Goal: Transaction & Acquisition: Purchase product/service

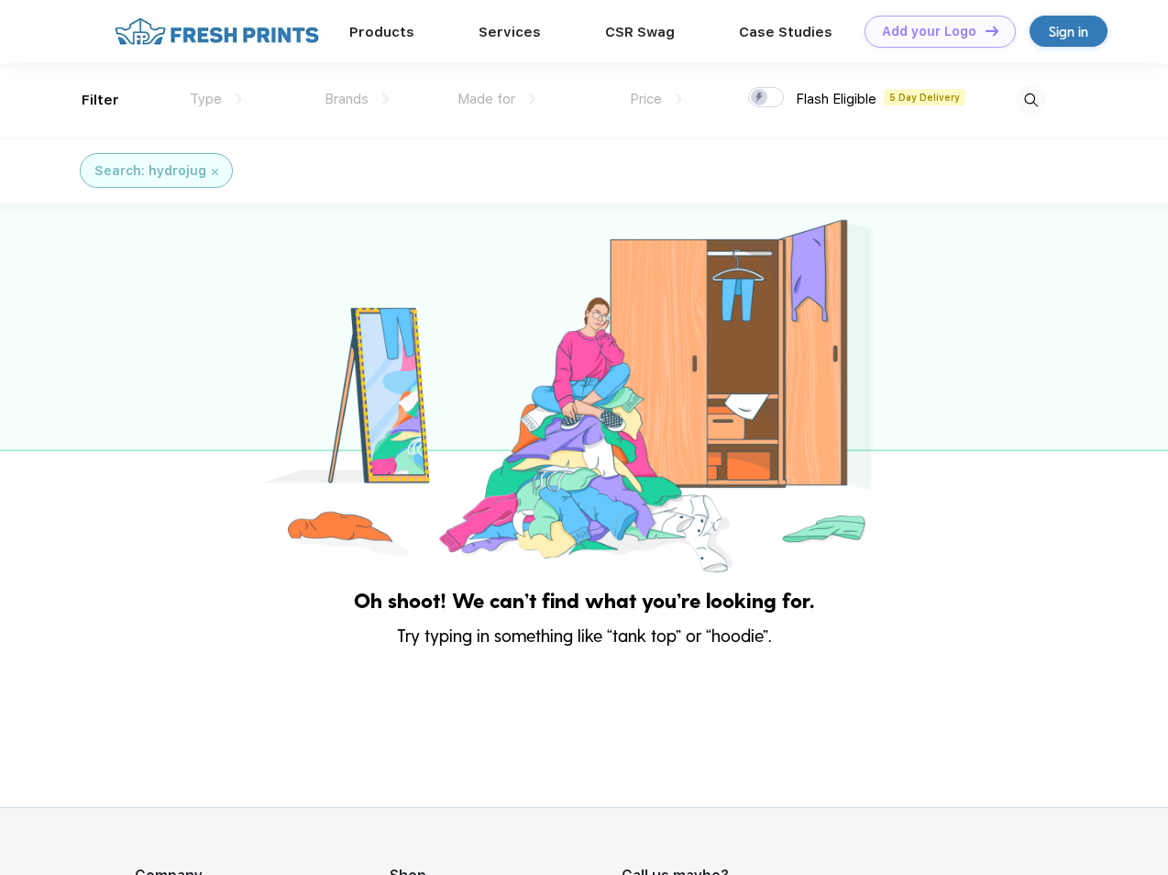
click at [933, 31] on link "Add your Logo Design Tool" at bounding box center [940, 32] width 151 height 32
click at [0, 0] on div "Design Tool" at bounding box center [0, 0] width 0 height 0
click at [984, 30] on link "Add your Logo Design Tool" at bounding box center [940, 32] width 151 height 32
click at [88, 100] on div "Filter" at bounding box center [101, 100] width 38 height 21
click at [216, 99] on span "Type" at bounding box center [206, 99] width 32 height 17
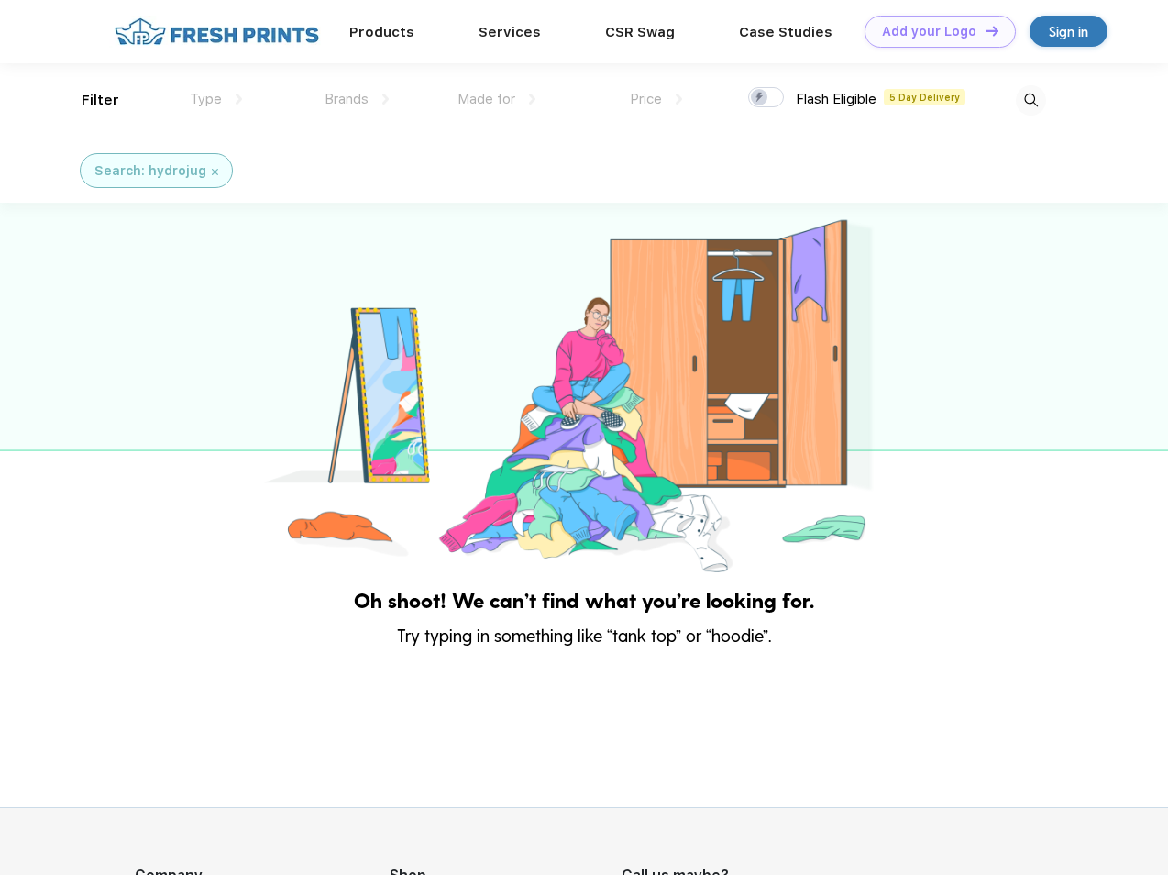
click at [357, 99] on span "Brands" at bounding box center [347, 99] width 44 height 17
click at [497, 99] on span "Made for" at bounding box center [487, 99] width 58 height 17
click at [657, 99] on span "Price" at bounding box center [646, 99] width 32 height 17
click at [767, 98] on div at bounding box center [766, 97] width 36 height 20
click at [760, 98] on input "checkbox" at bounding box center [754, 92] width 12 height 12
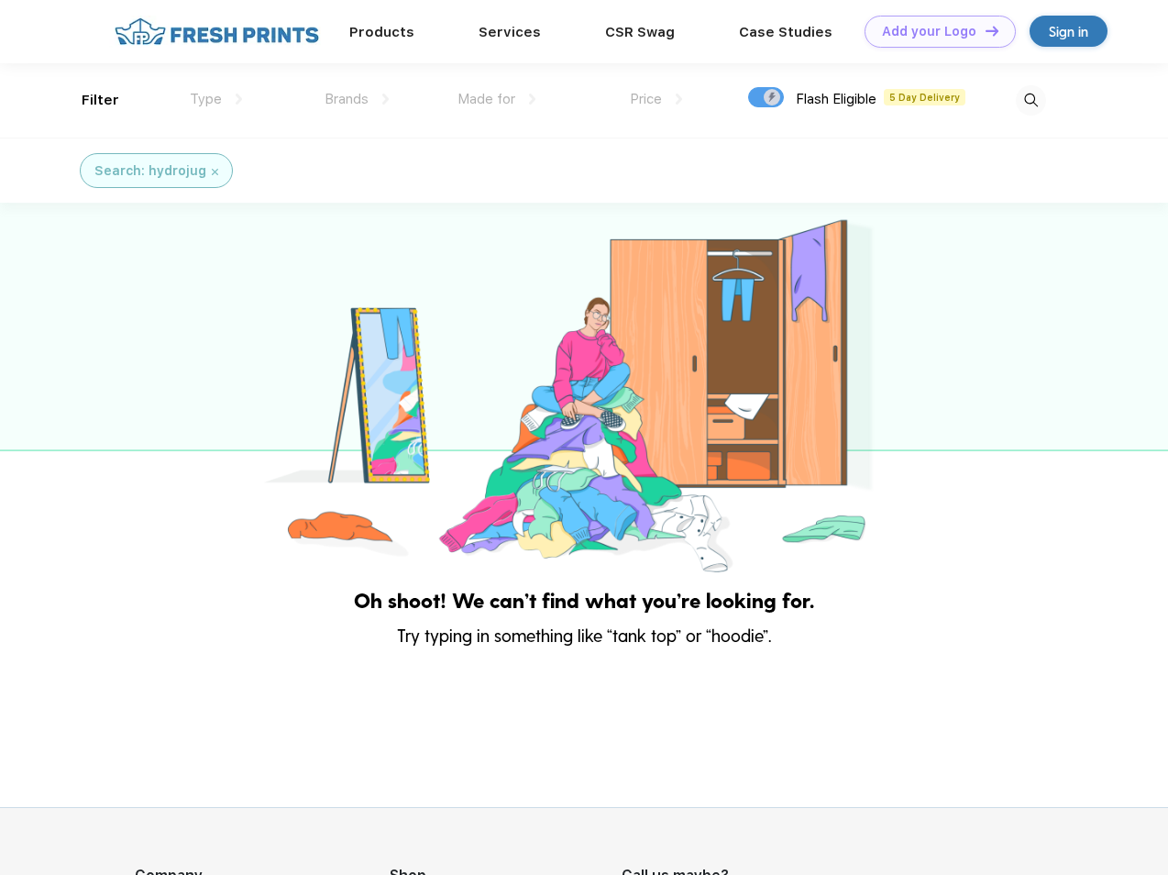
click at [1031, 100] on img at bounding box center [1031, 100] width 30 height 30
